Goal: Task Accomplishment & Management: Use online tool/utility

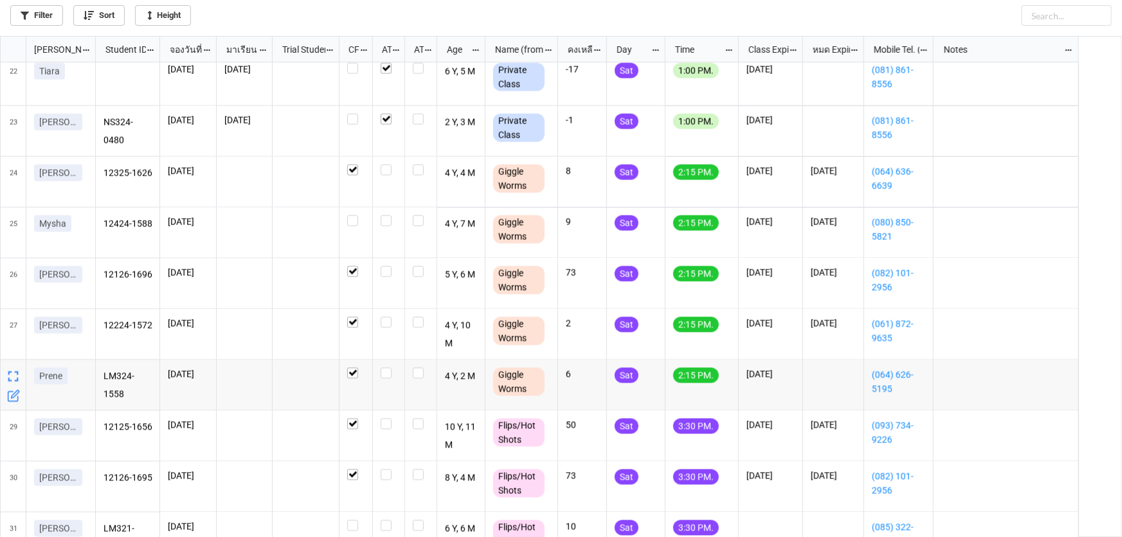
scroll to position [1053, 0]
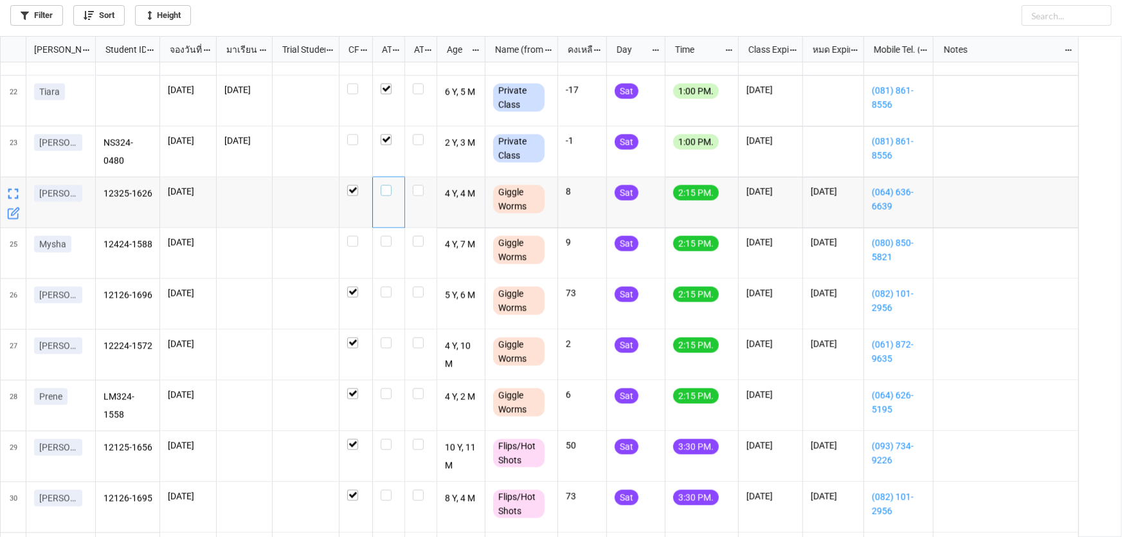
click at [384, 185] on label "grid" at bounding box center [388, 185] width 16 height 0
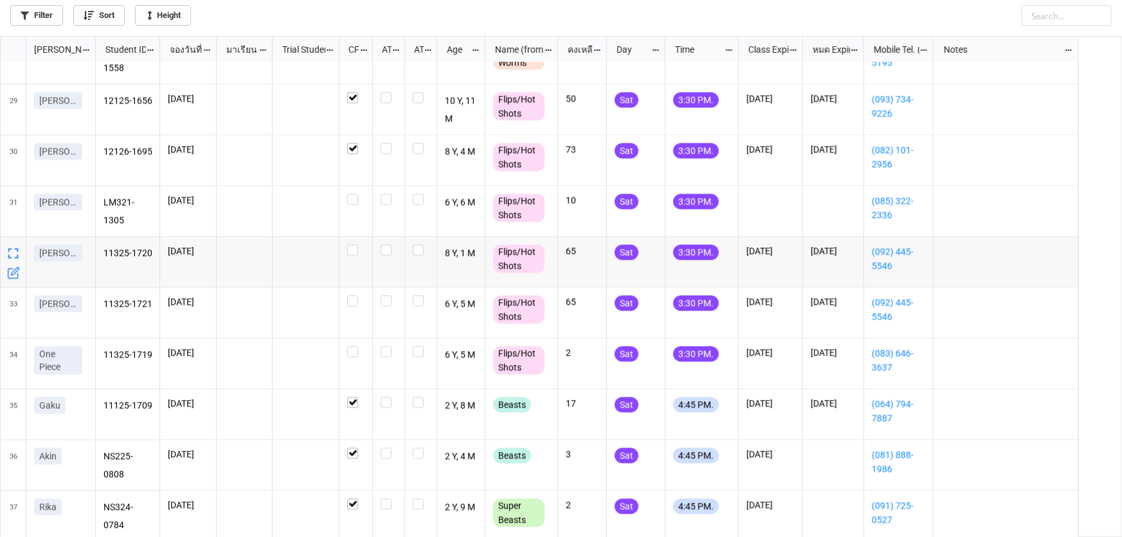
scroll to position [1403, 0]
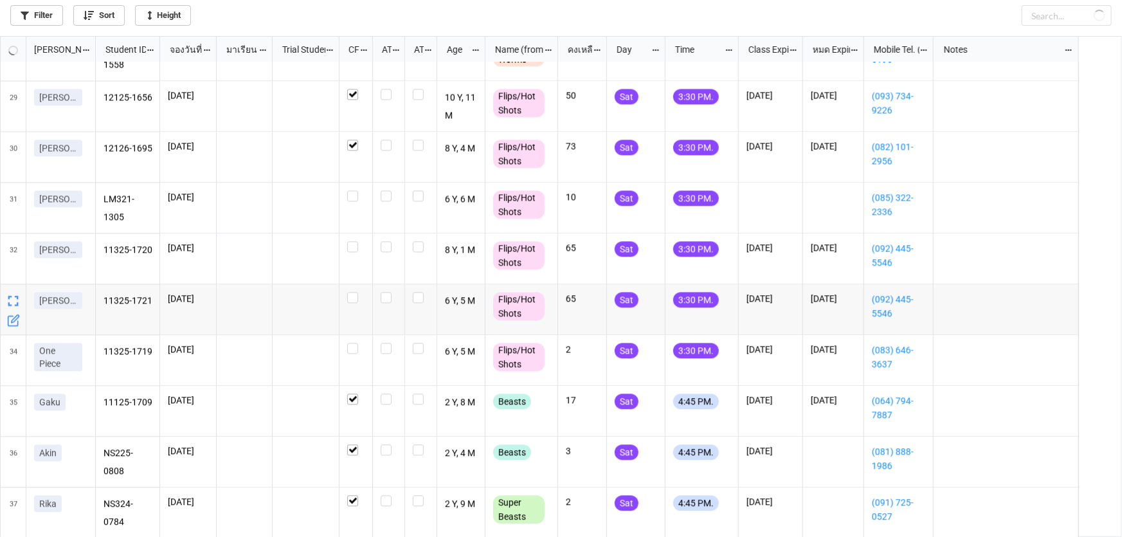
checkbox input "true"
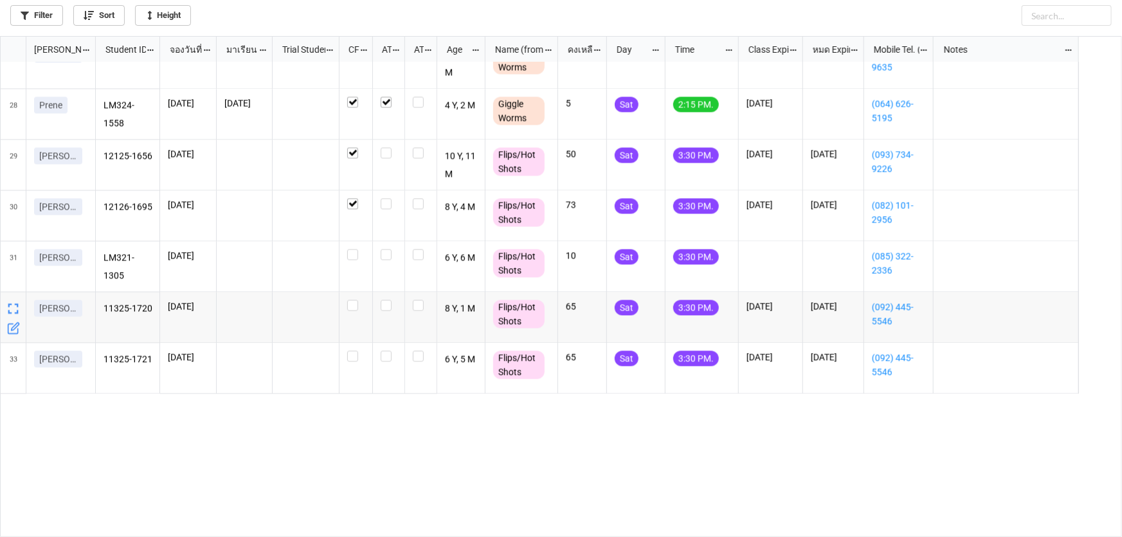
scroll to position [1170, 0]
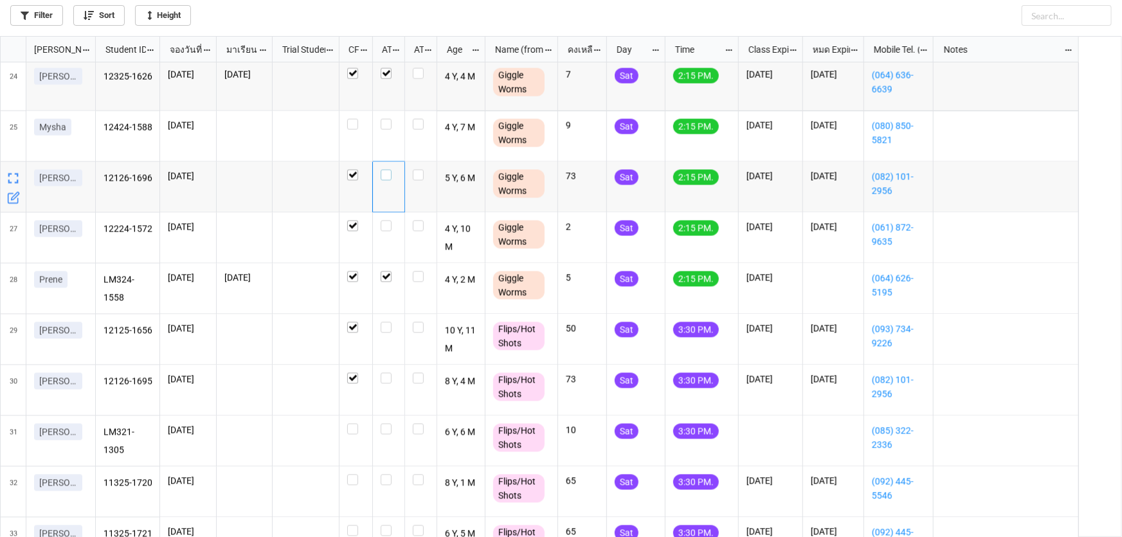
click at [385, 170] on label "grid" at bounding box center [388, 170] width 16 height 0
click at [386, 220] on label "grid" at bounding box center [388, 220] width 16 height 0
checkbox input "true"
checkbox input "false"
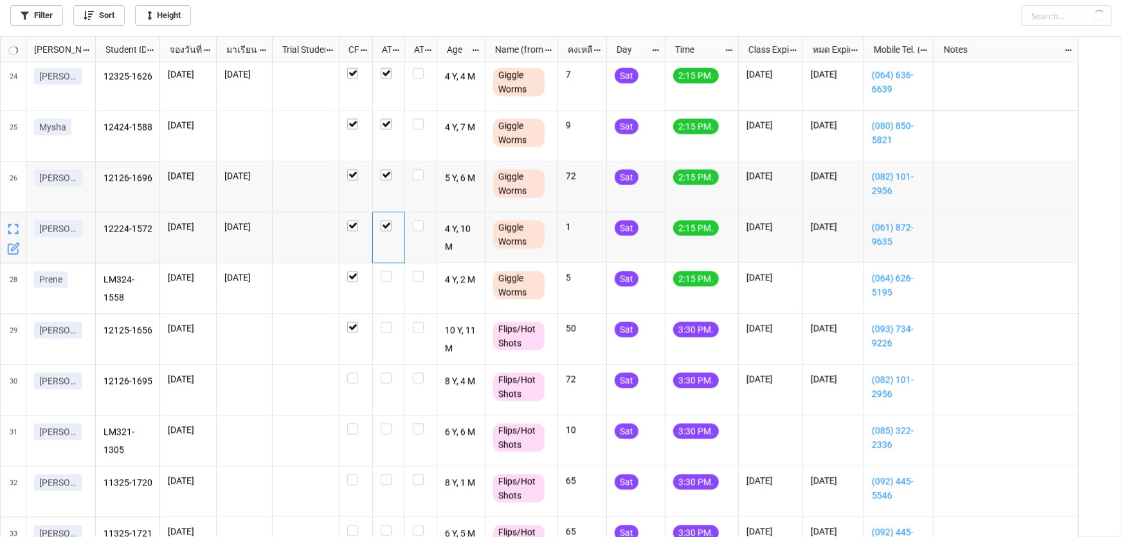
checkbox input "true"
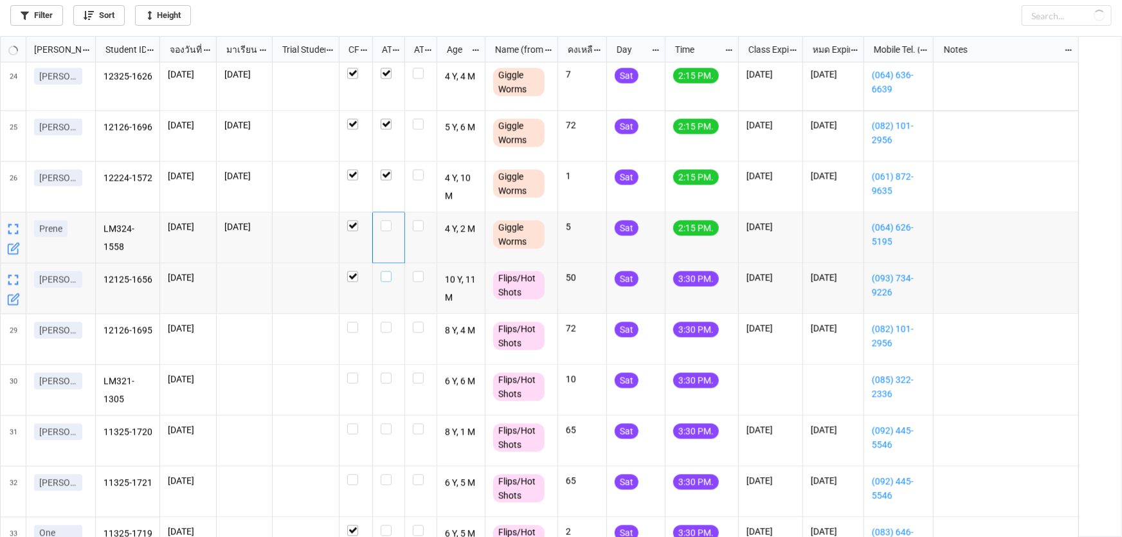
checkbox input "false"
checkbox input "true"
checkbox input "false"
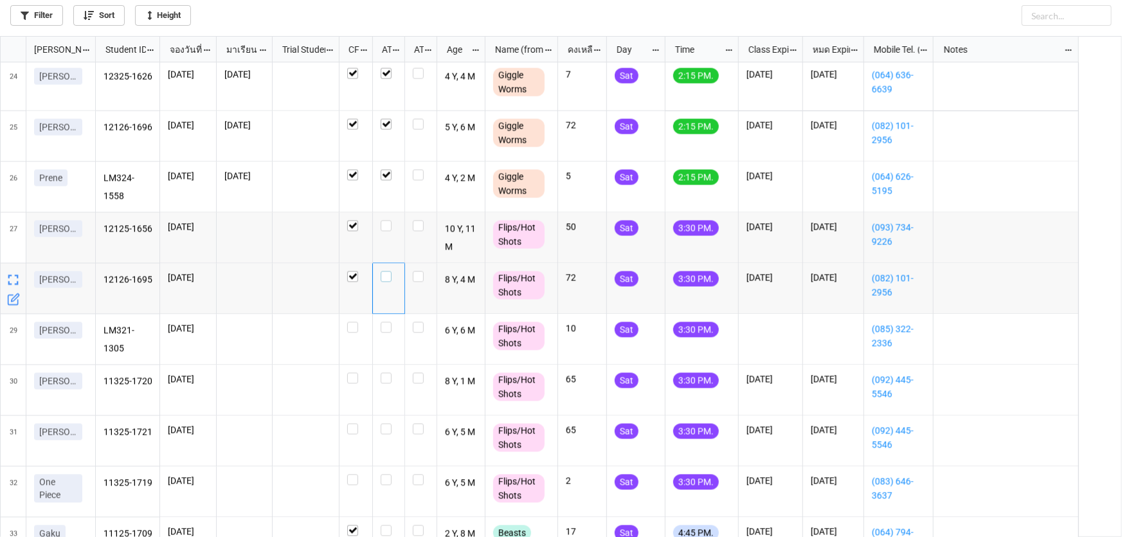
click at [386, 271] on label "grid" at bounding box center [388, 271] width 16 height 0
click at [386, 220] on label "grid" at bounding box center [388, 220] width 16 height 0
click at [393, 282] on div "grid" at bounding box center [388, 276] width 16 height 11
click at [385, 220] on label "grid" at bounding box center [388, 220] width 16 height 0
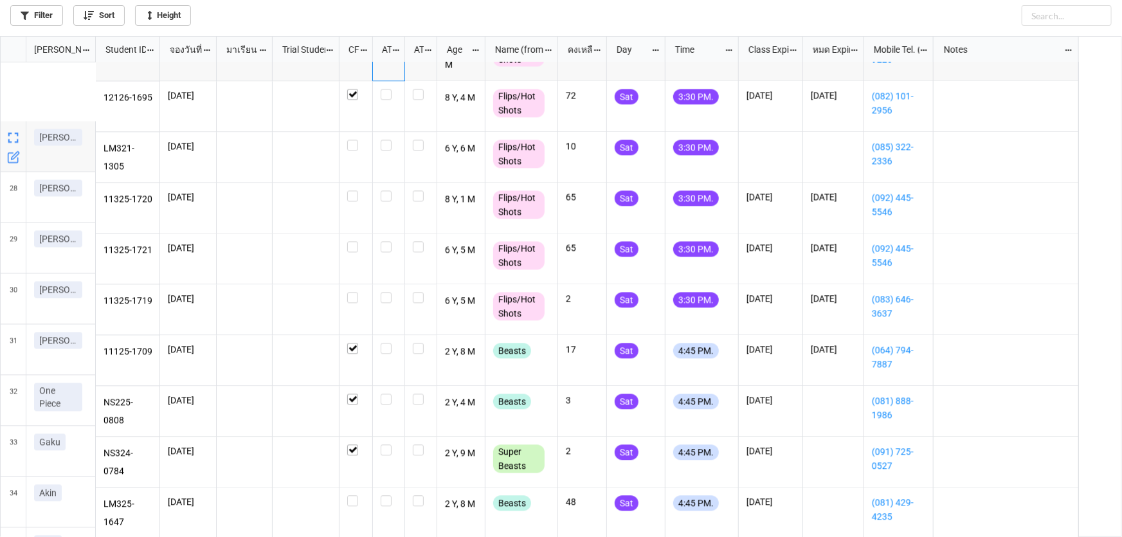
scroll to position [1352, 0]
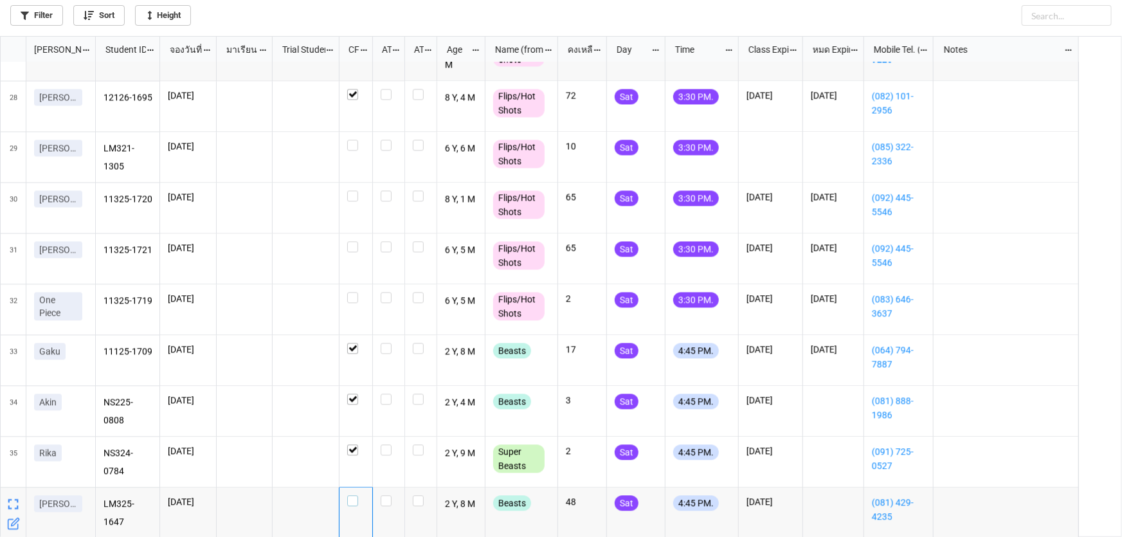
click at [351, 495] on label "grid" at bounding box center [355, 495] width 17 height 0
click at [387, 190] on label "grid" at bounding box center [388, 190] width 16 height 0
click at [391, 241] on label "grid" at bounding box center [388, 241] width 16 height 0
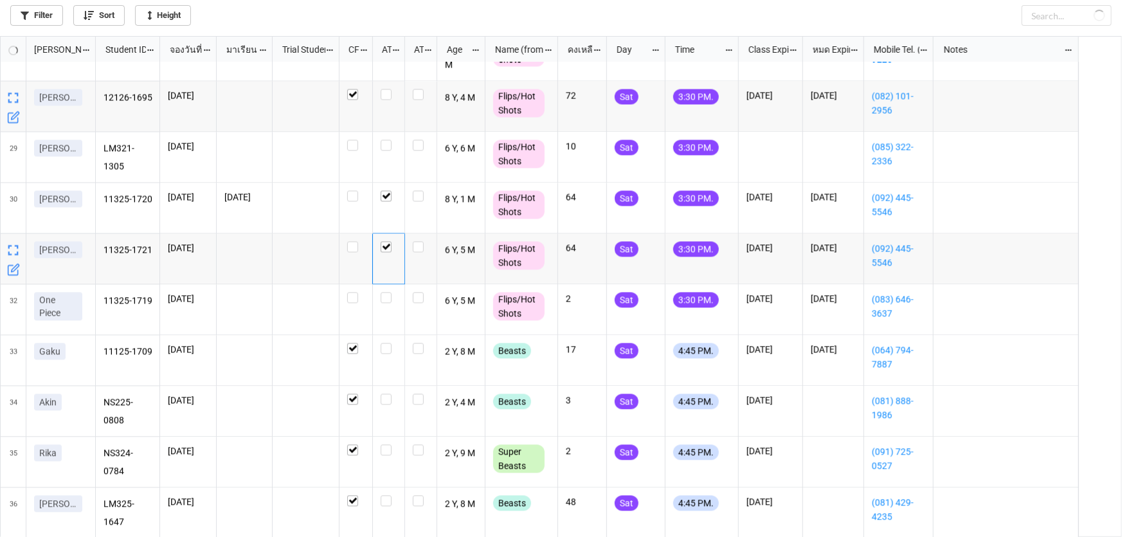
checkbox input "true"
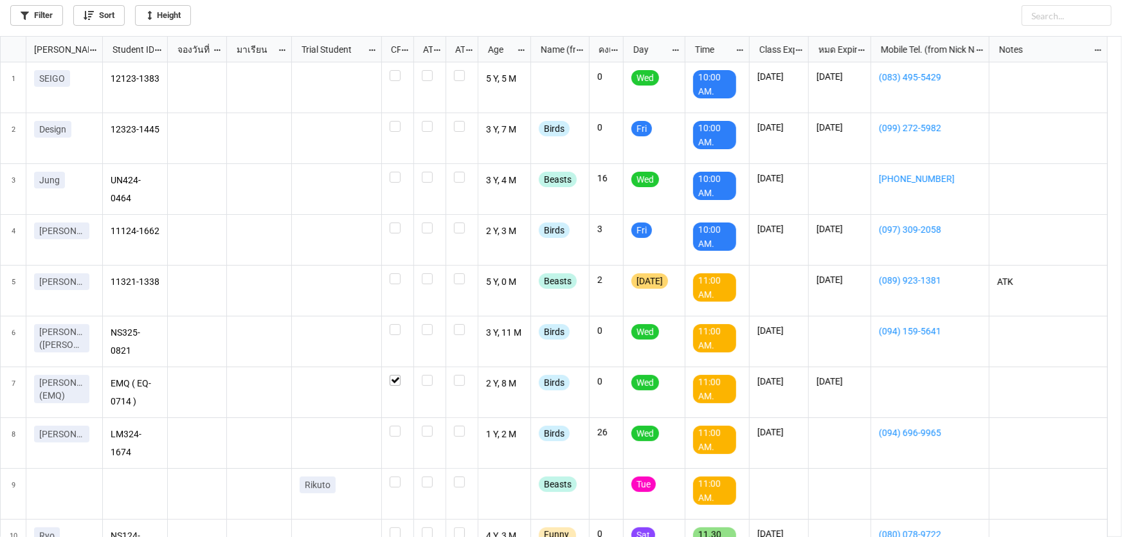
scroll to position [494, 1114]
click at [44, 12] on link "Filter" at bounding box center [36, 15] width 53 height 21
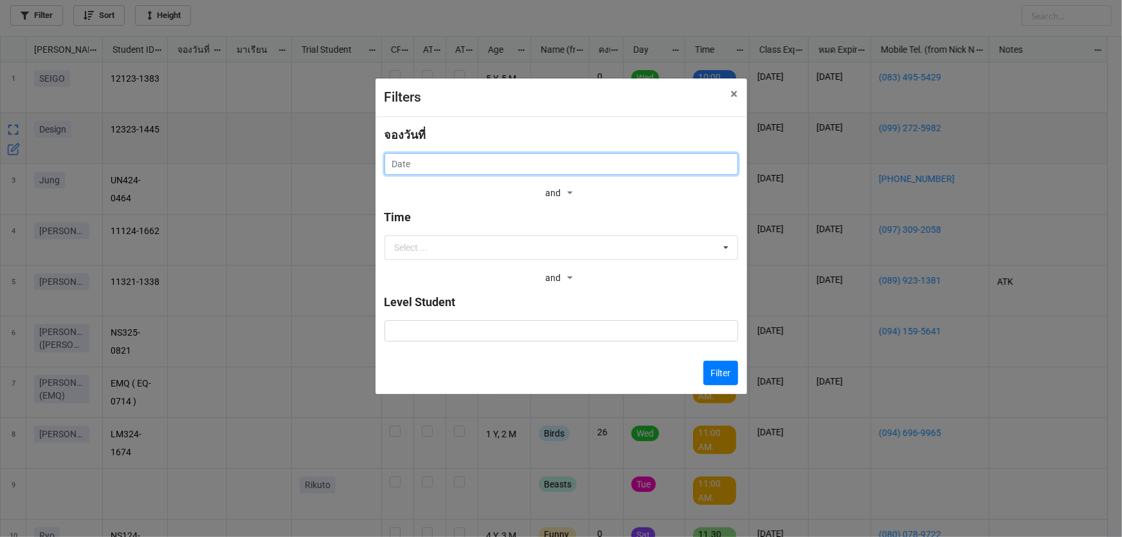
click at [508, 162] on input "text" at bounding box center [560, 164] width 353 height 22
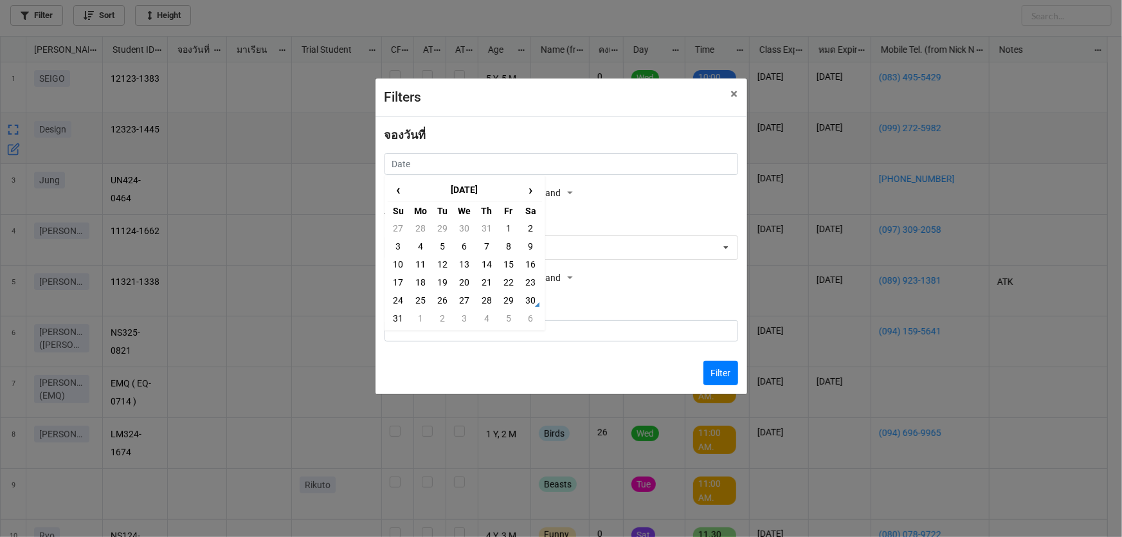
click at [510, 301] on td "29" at bounding box center [508, 300] width 22 height 18
type input "[DATE]"
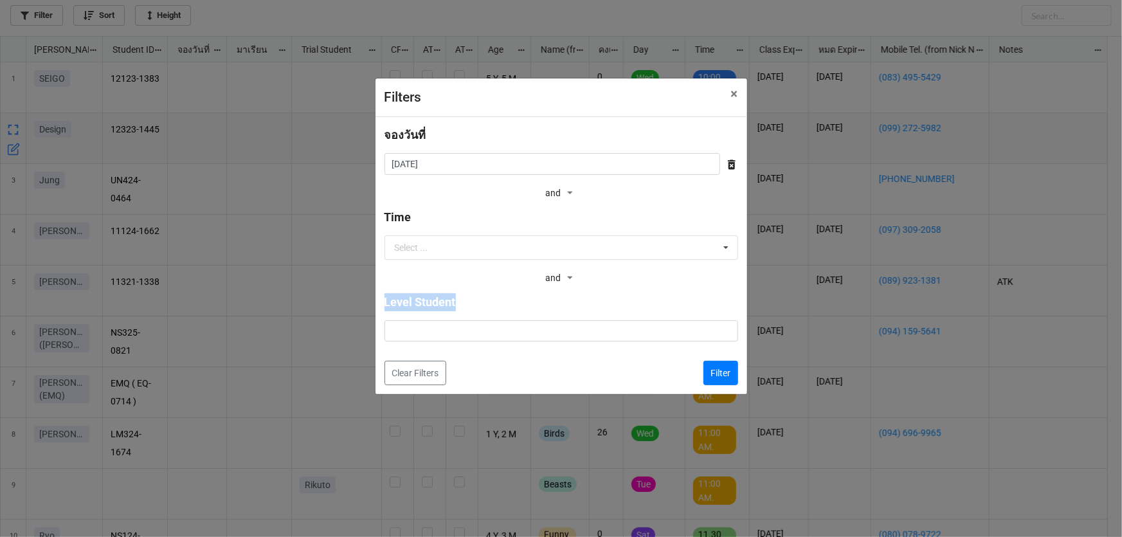
click at [510, 301] on b "Level Student" at bounding box center [560, 304] width 353 height 22
click at [496, 167] on input "[DATE]" at bounding box center [551, 164] width 335 height 22
click at [713, 373] on button "Filter" at bounding box center [720, 373] width 35 height 24
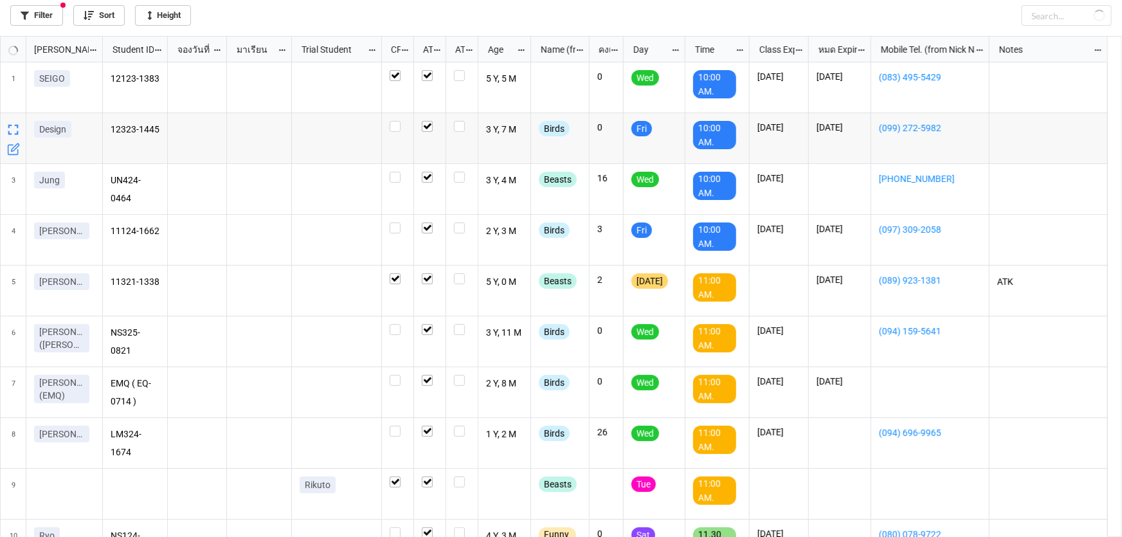
checkbox input "true"
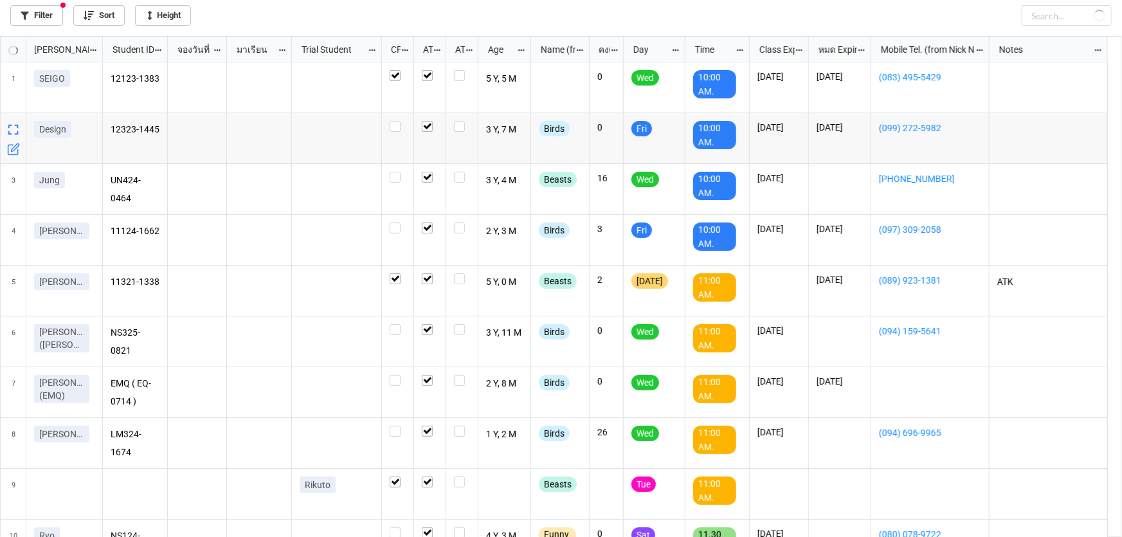
checkbox input "true"
checkbox input "false"
checkbox input "true"
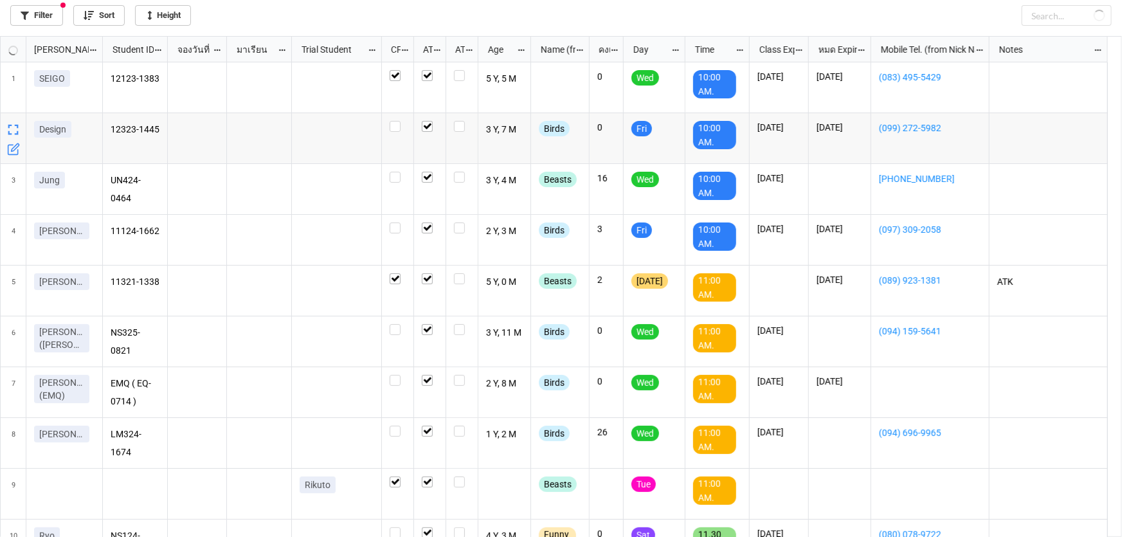
checkbox input "true"
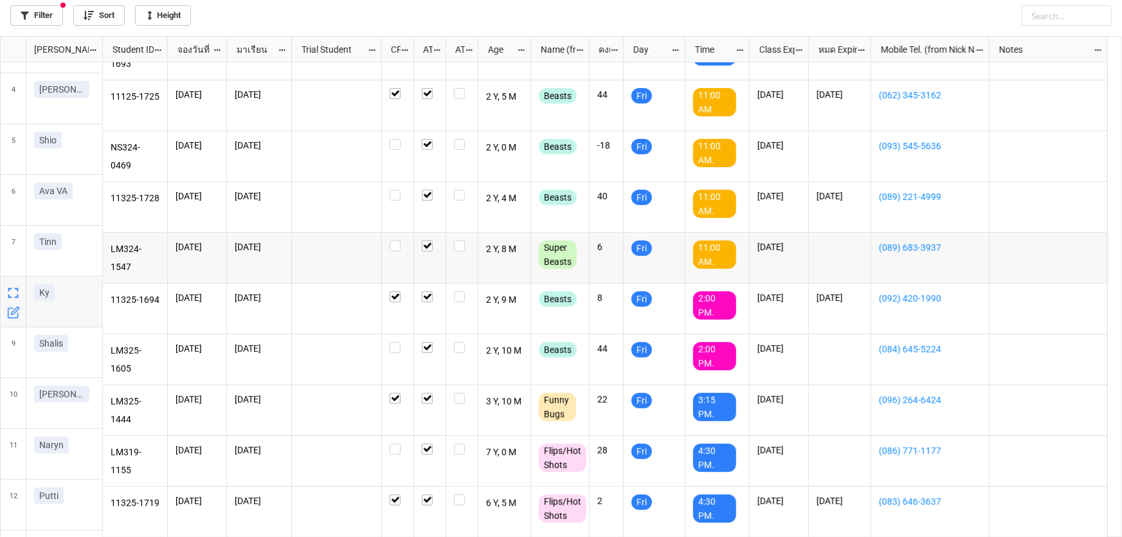
scroll to position [185, 0]
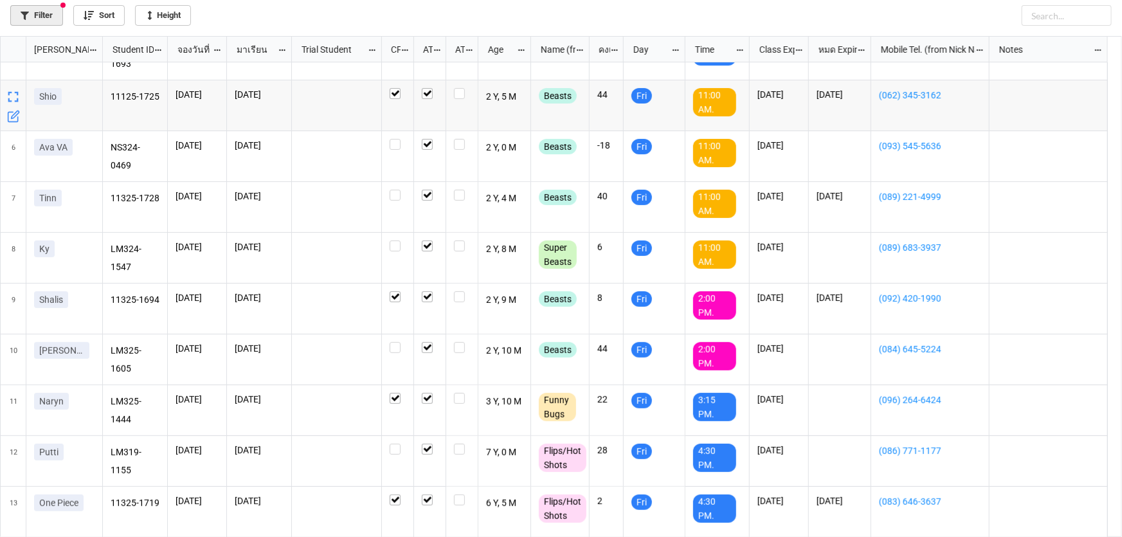
click at [33, 12] on link "Filter" at bounding box center [36, 15] width 53 height 21
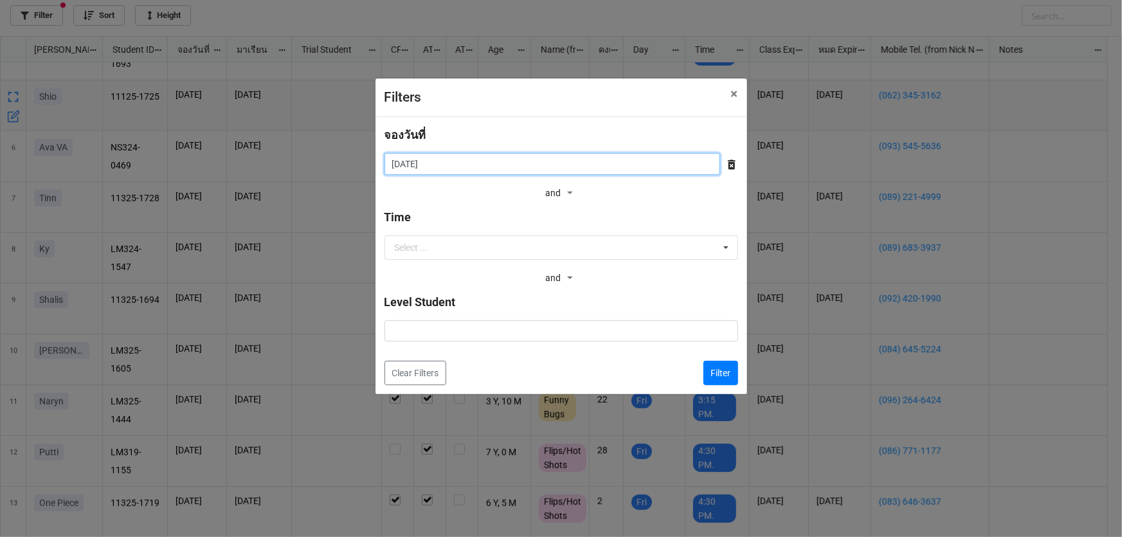
click at [435, 157] on input "[DATE]" at bounding box center [551, 164] width 335 height 22
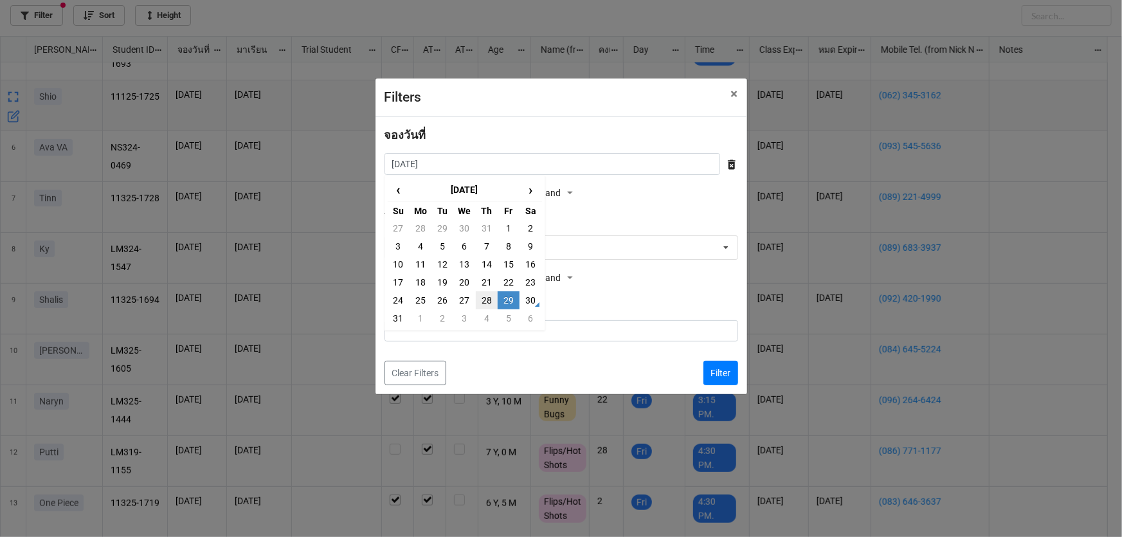
click at [486, 294] on td "28" at bounding box center [487, 300] width 22 height 18
type input "[DATE]"
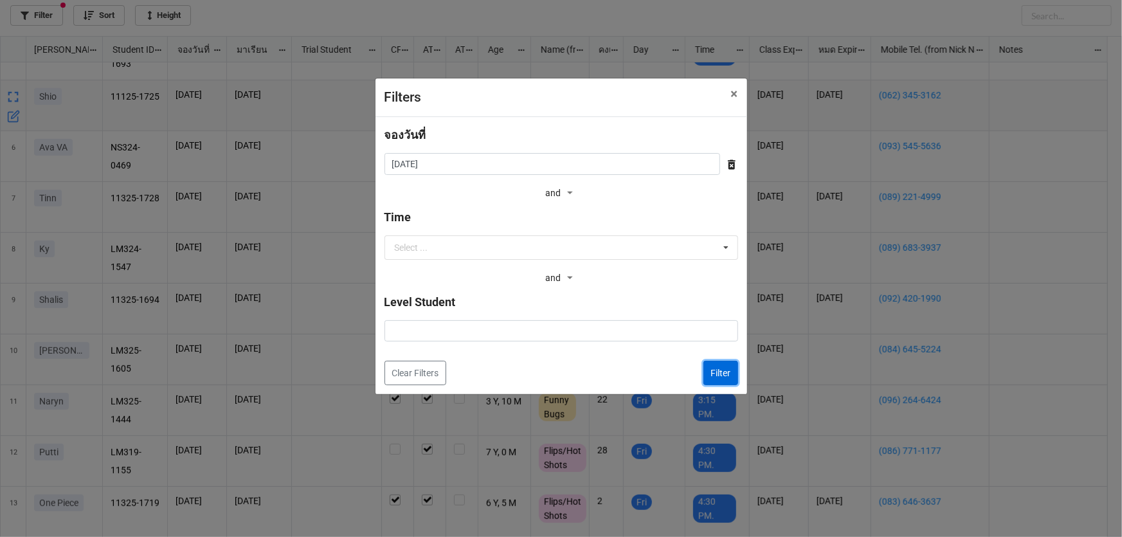
click at [719, 369] on button "Filter" at bounding box center [720, 373] width 35 height 24
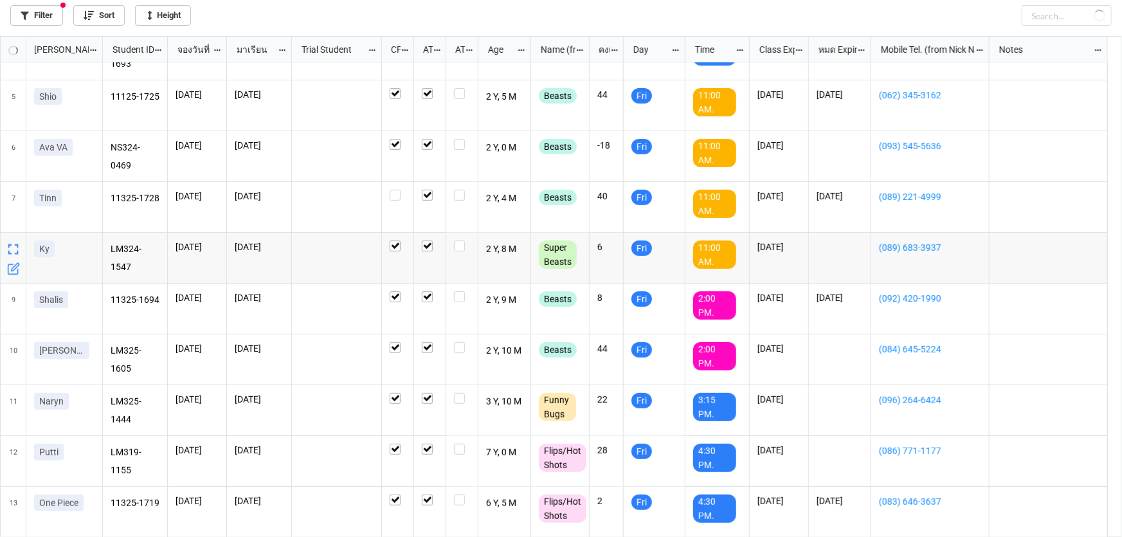
checkbox input "true"
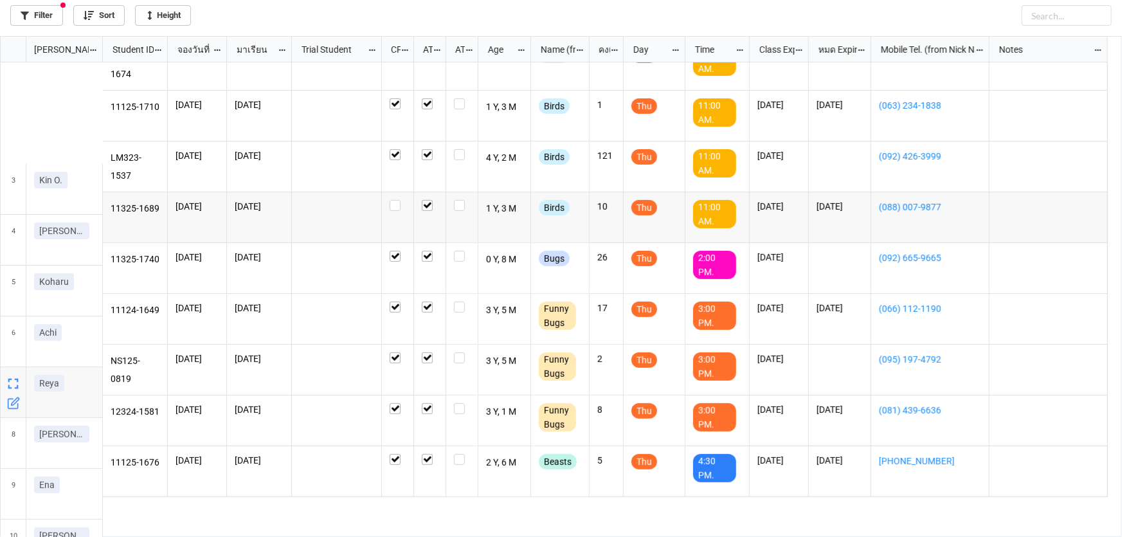
scroll to position [175, 0]
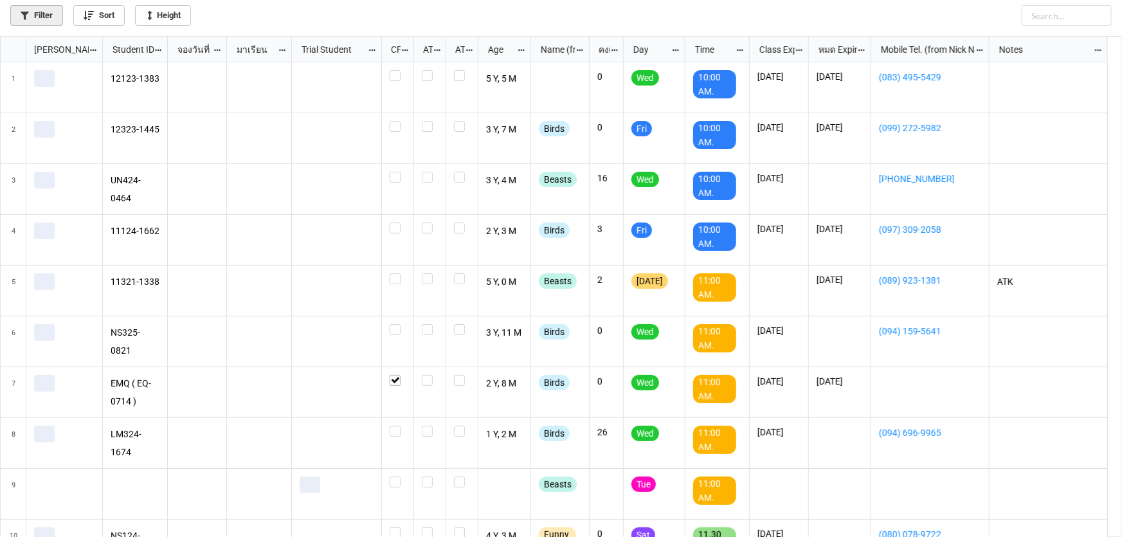
scroll to position [494, 1114]
click at [48, 22] on link "Filter" at bounding box center [36, 15] width 53 height 21
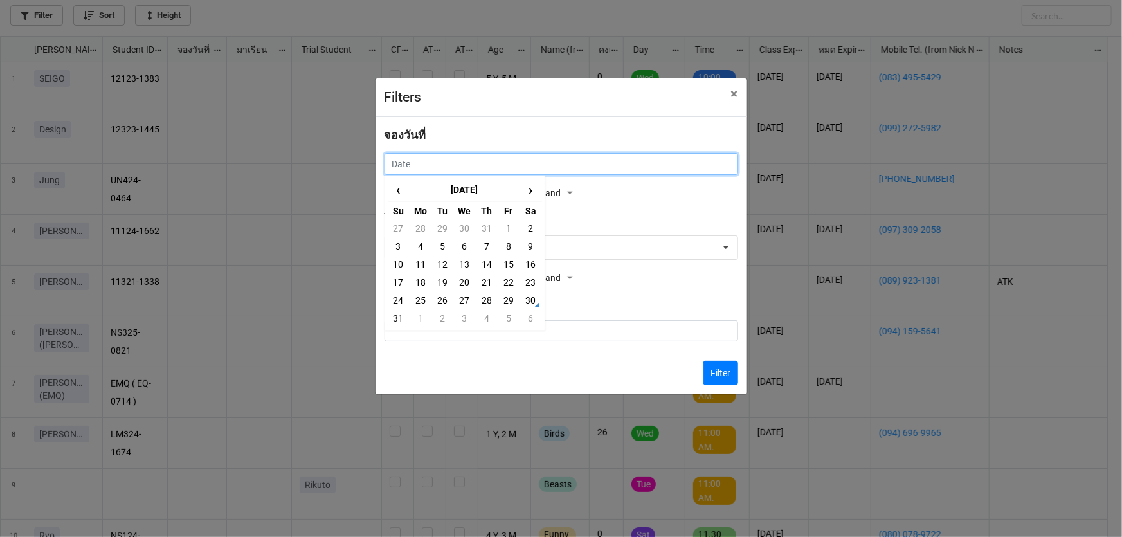
click at [488, 159] on input "text" at bounding box center [560, 164] width 353 height 22
click at [460, 299] on td "27" at bounding box center [464, 300] width 22 height 18
type input "27/8/2025"
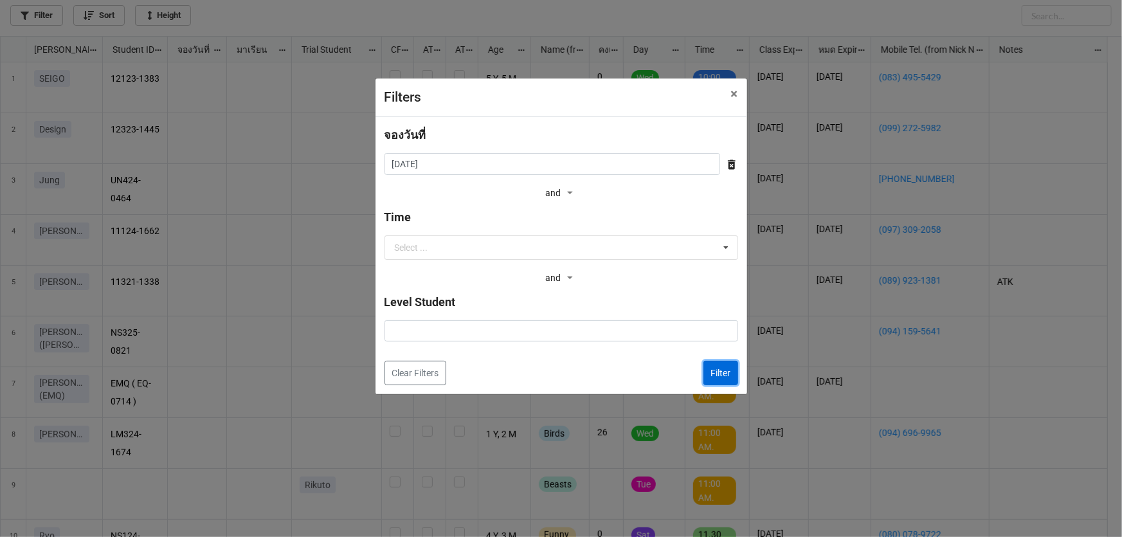
click at [707, 371] on button "Filter" at bounding box center [720, 373] width 35 height 24
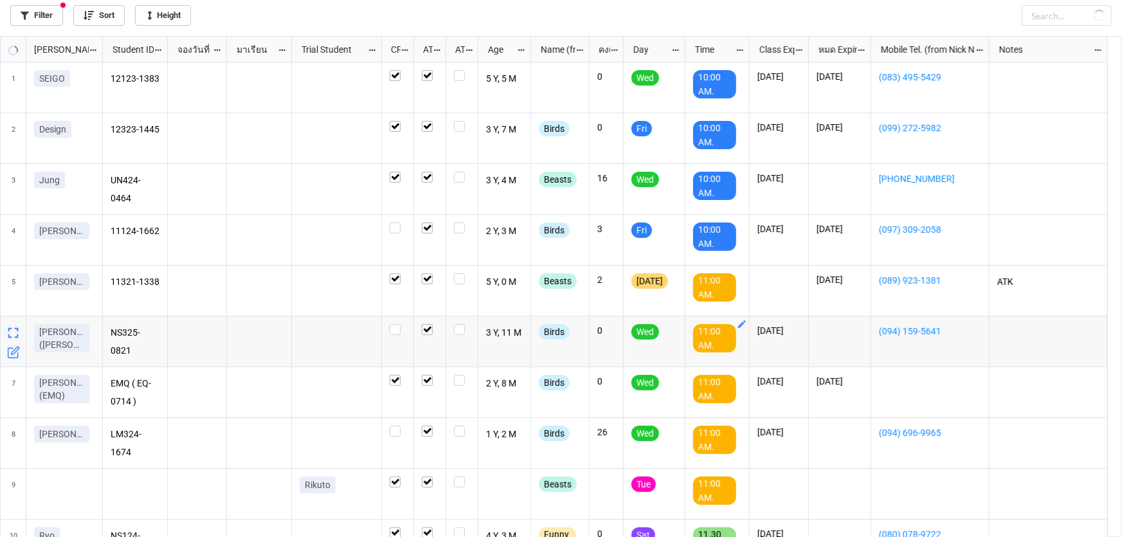
checkbox input "true"
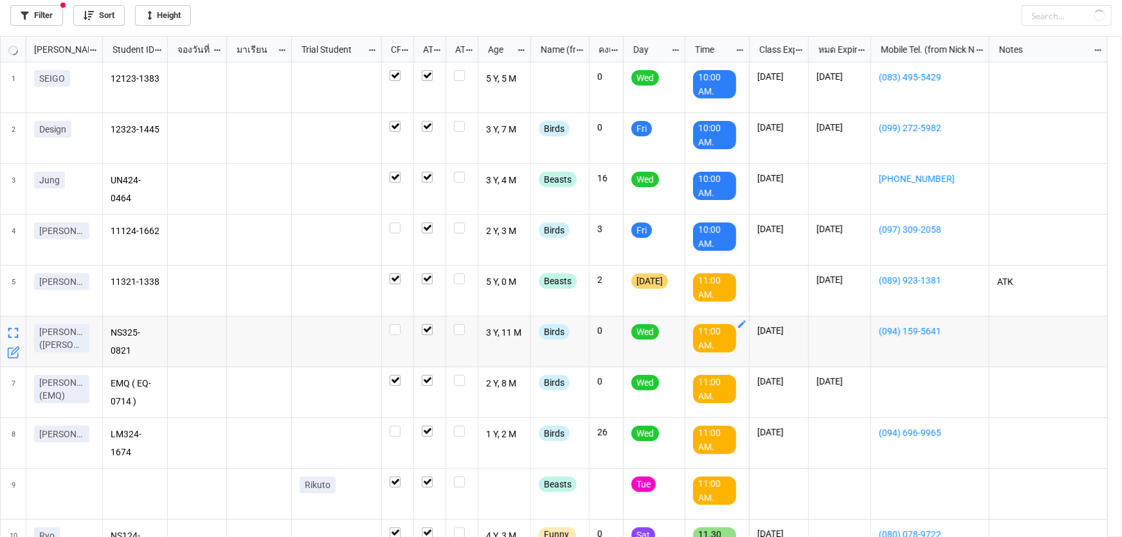
checkbox input "true"
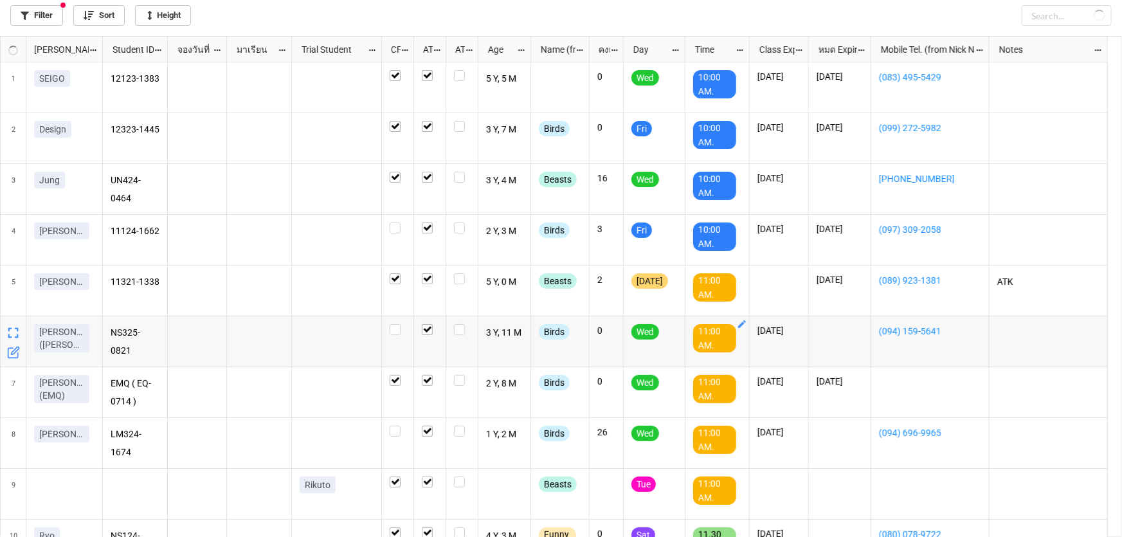
checkbox input "true"
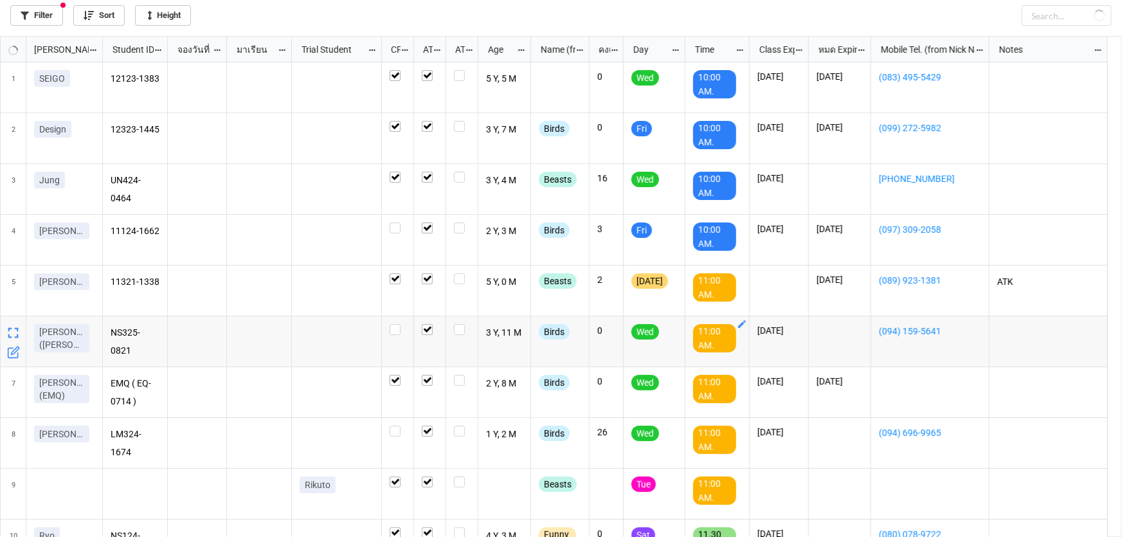
checkbox input "true"
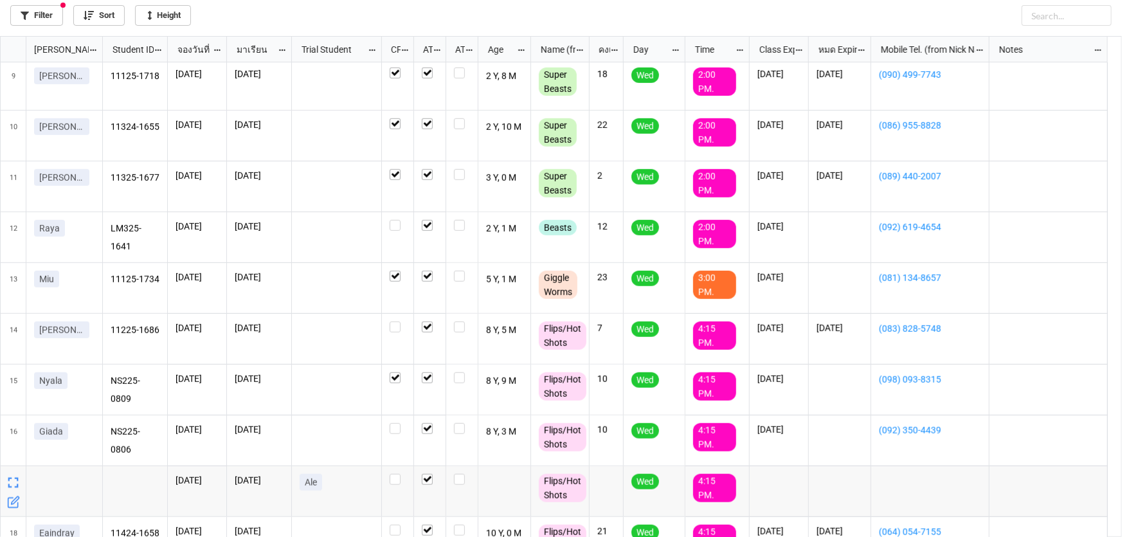
scroll to position [438, 0]
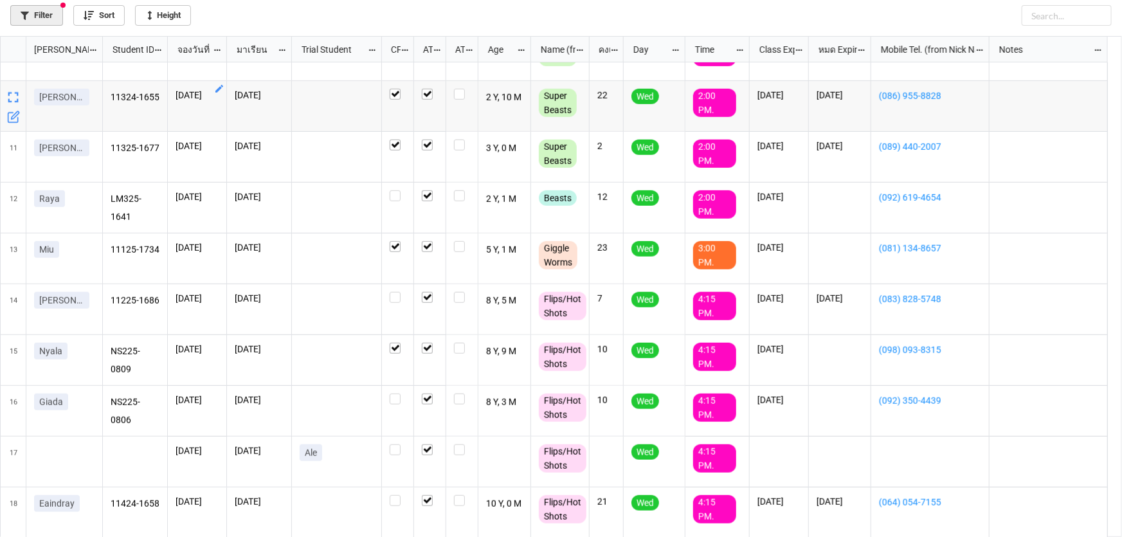
click at [33, 17] on link "Filter" at bounding box center [36, 15] width 53 height 21
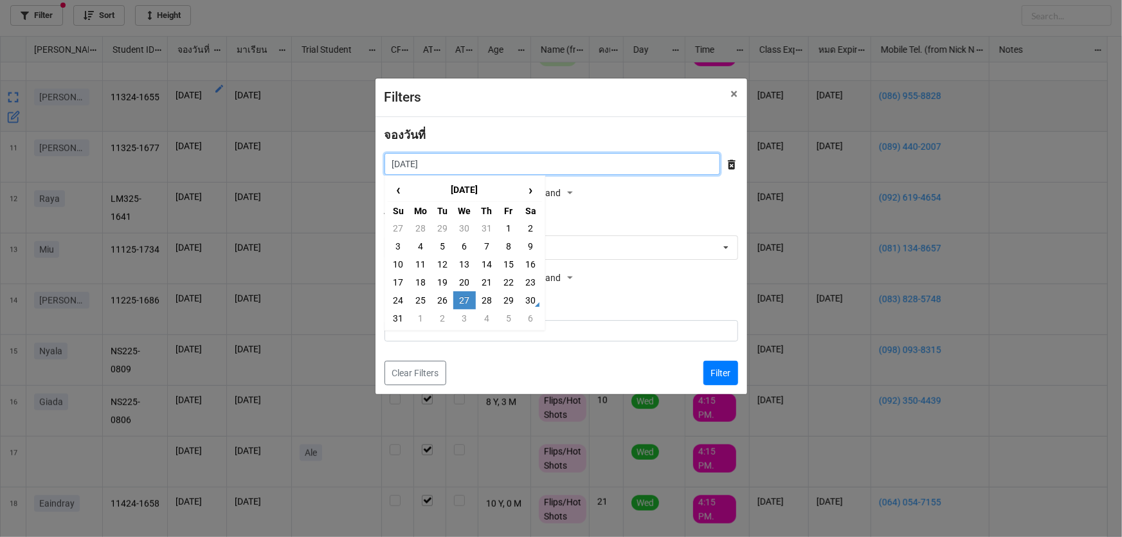
click at [488, 164] on input "27/8/2025" at bounding box center [551, 164] width 335 height 22
click at [445, 291] on td "26" at bounding box center [442, 300] width 22 height 18
type input "[DATE]"
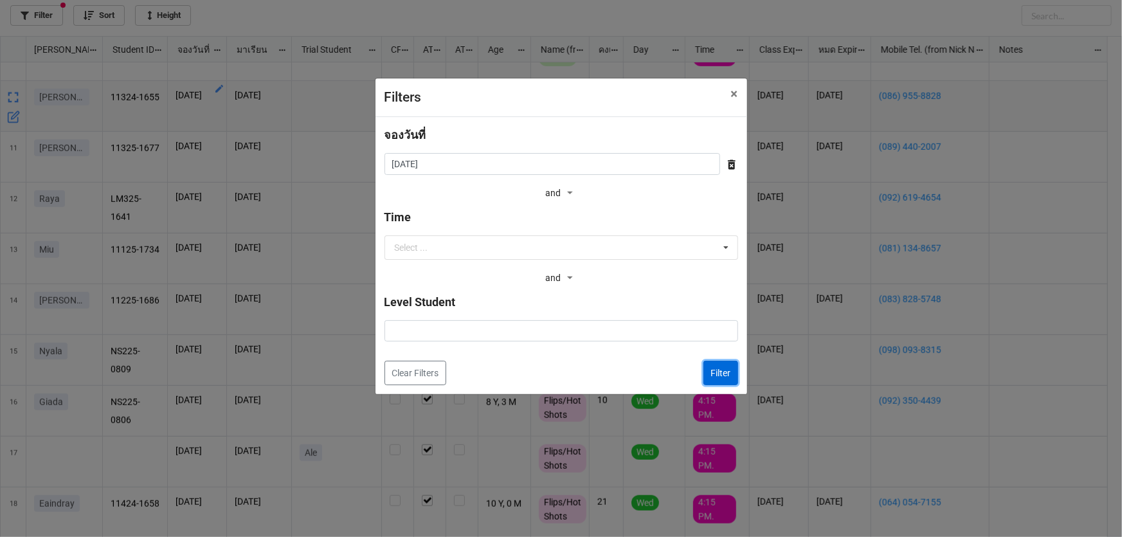
click at [729, 370] on button "Filter" at bounding box center [720, 373] width 35 height 24
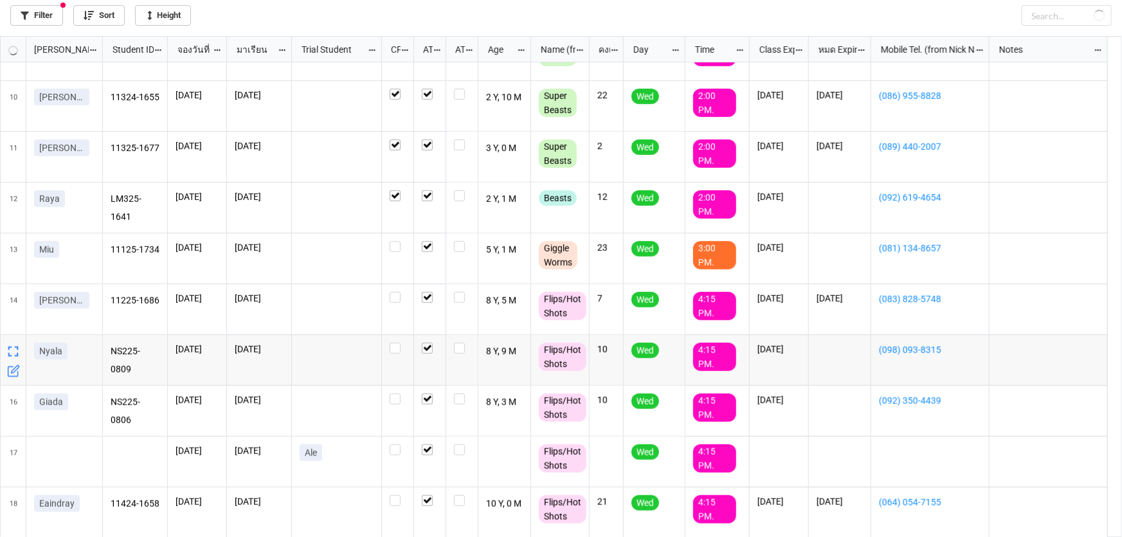
checkbox input "true"
checkbox input "false"
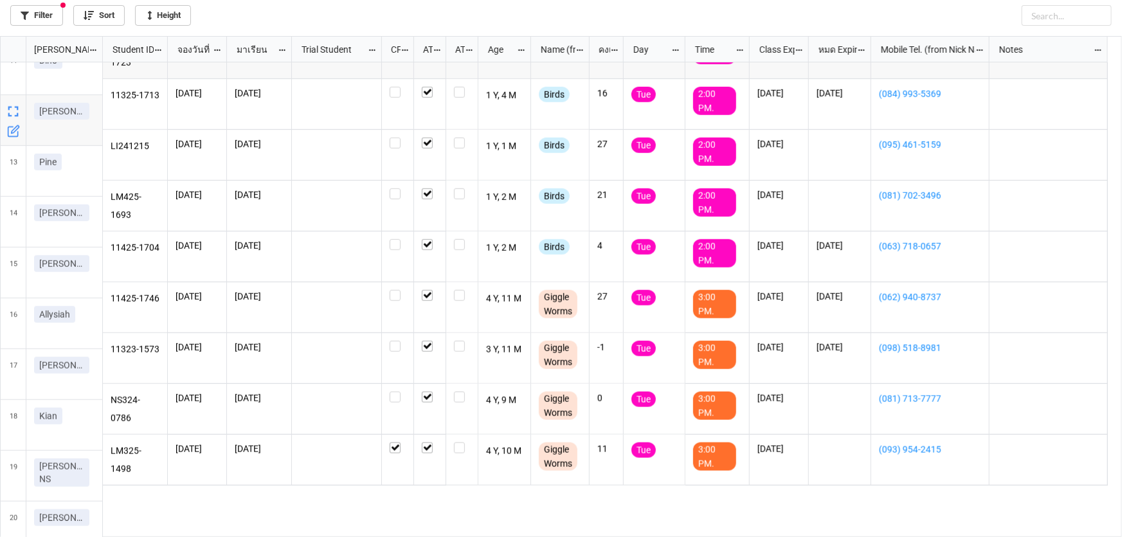
scroll to position [744, 0]
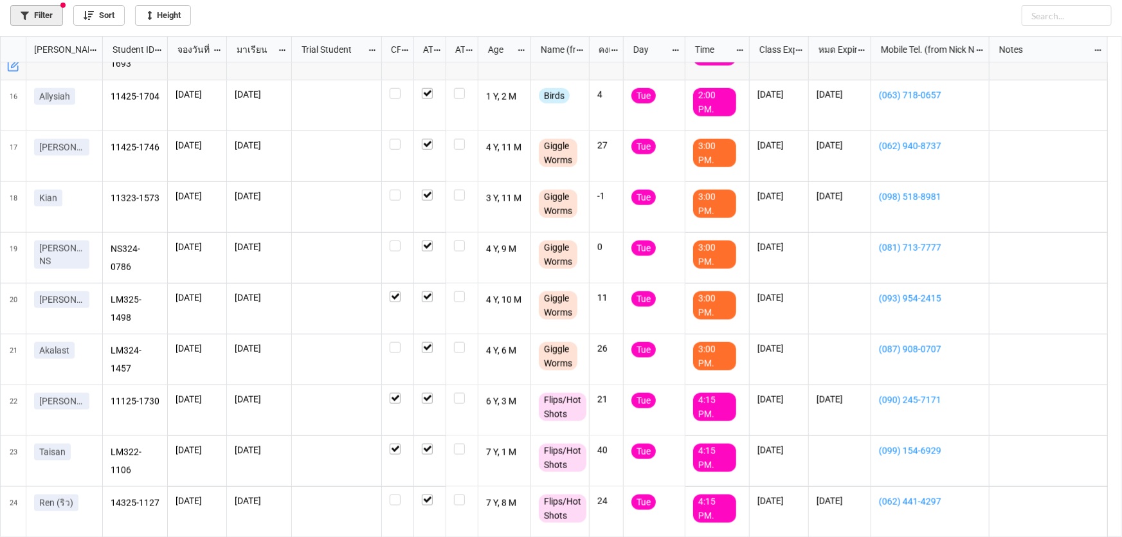
click at [35, 19] on link "Filter" at bounding box center [36, 15] width 53 height 21
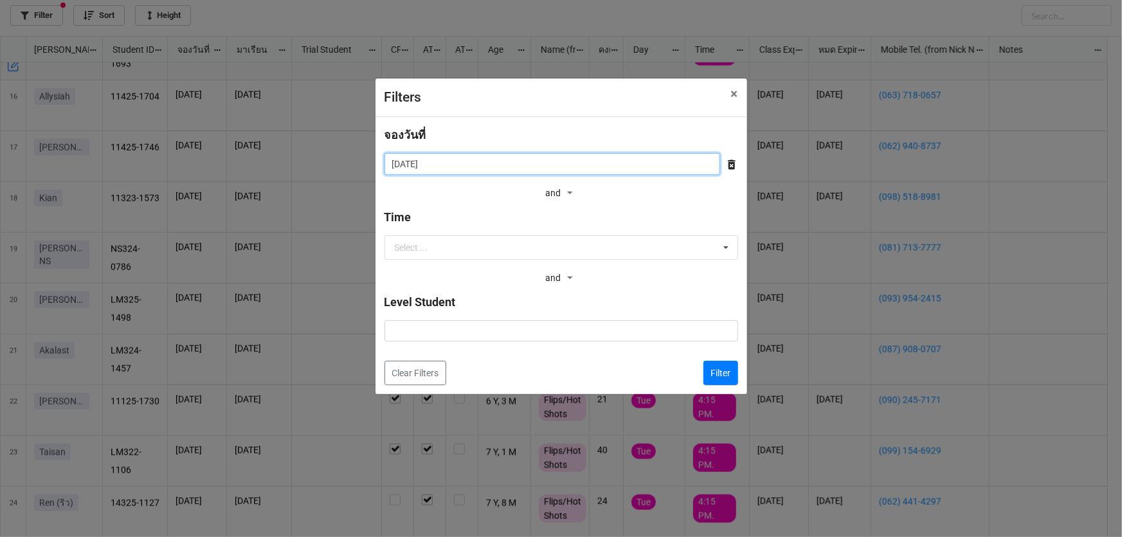
click at [406, 162] on input "[DATE]" at bounding box center [551, 164] width 335 height 22
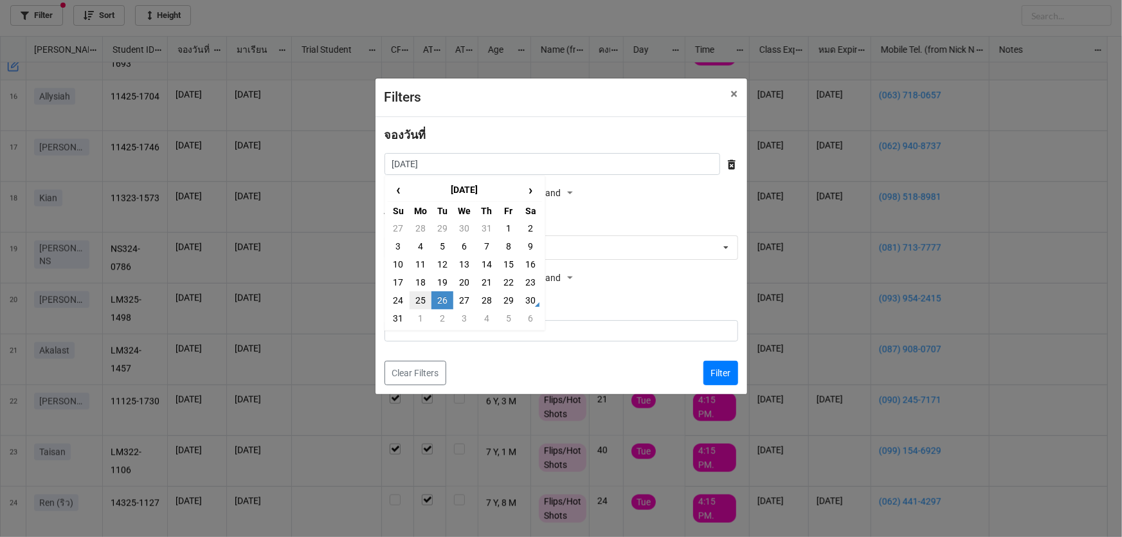
click at [424, 298] on td "25" at bounding box center [420, 300] width 22 height 18
type input "25/8/2025"
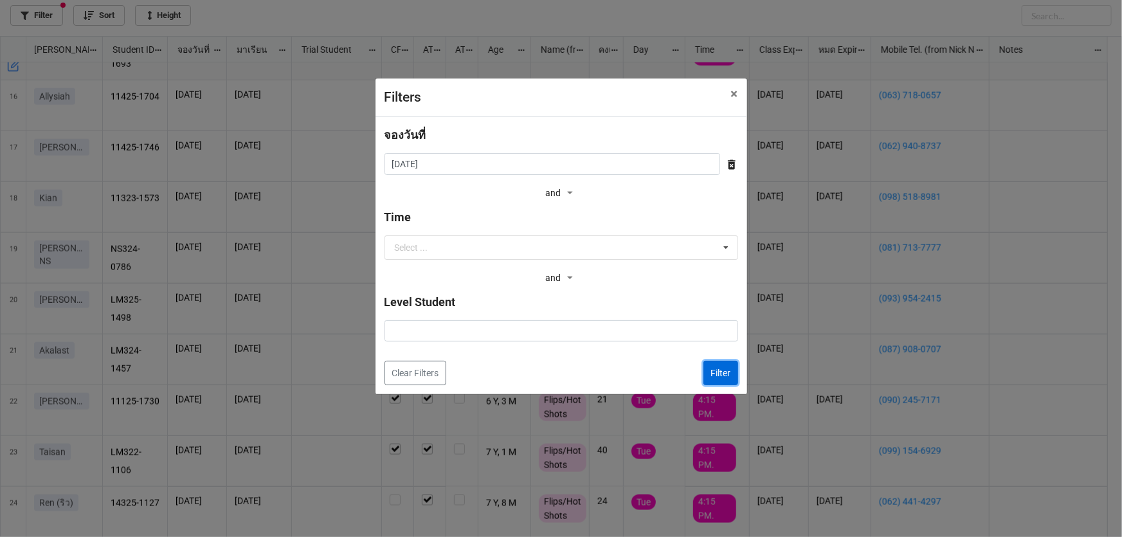
click at [723, 362] on button "Filter" at bounding box center [720, 373] width 35 height 24
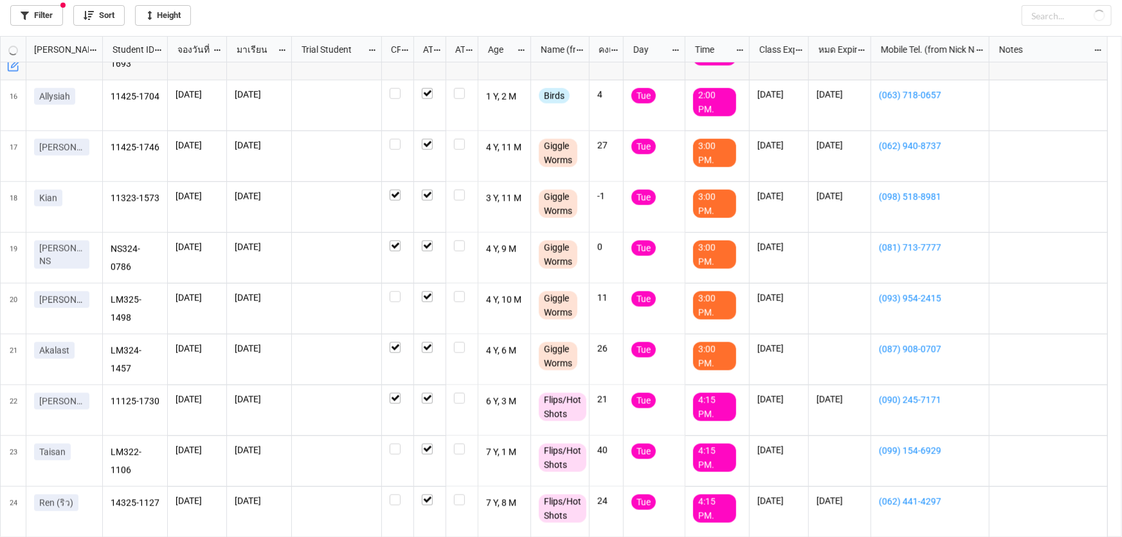
checkbox input "true"
checkbox input "false"
checkbox input "true"
checkbox input "false"
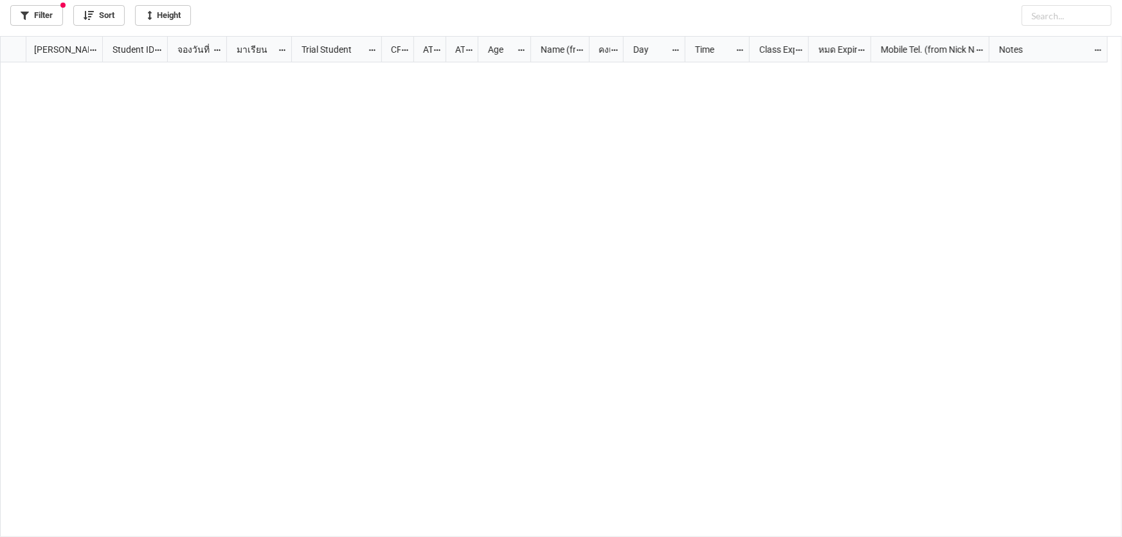
scroll to position [218, 0]
